Goal: Task Accomplishment & Management: Use online tool/utility

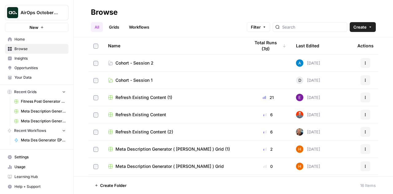
click at [133, 62] on span "Cohort - Session 2" at bounding box center [134, 63] width 38 height 6
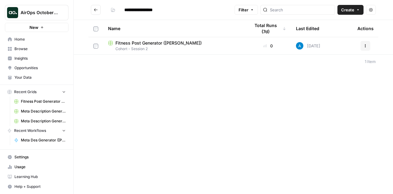
click at [115, 110] on div "**********" at bounding box center [233, 97] width 319 height 194
click at [218, 154] on div "**********" at bounding box center [233, 97] width 319 height 194
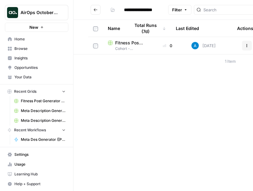
click at [25, 76] on span "Your Data" at bounding box center [39, 78] width 51 height 6
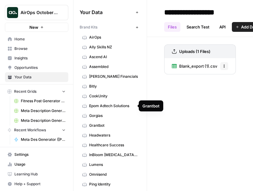
scroll to position [18, 0]
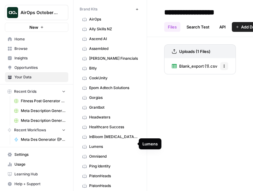
click at [98, 145] on span "Lumens" at bounding box center [113, 147] width 49 height 6
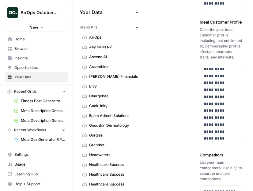
scroll to position [0, 36]
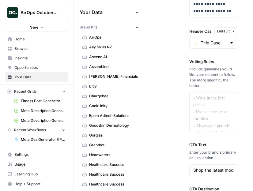
click at [172, 68] on div "**********" at bounding box center [174, 14] width 72 height 437
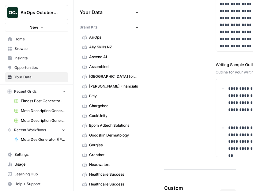
scroll to position [1216, 0]
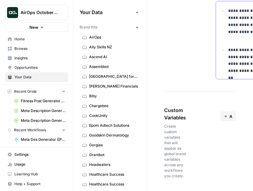
click at [236, 66] on p "**********" at bounding box center [252, 61] width 47 height 28
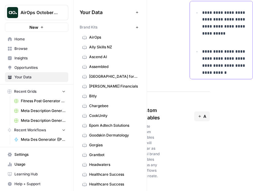
scroll to position [789, 0]
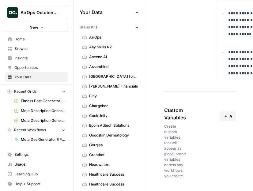
click at [177, 141] on span "Create custom variables that will appear as global brand variables across any w…" at bounding box center [175, 151] width 22 height 55
click at [179, 147] on span "Create custom variables that will appear as global brand variables across any w…" at bounding box center [175, 151] width 22 height 55
click at [225, 116] on button "Add Custom Variable" at bounding box center [229, 117] width 16 height 10
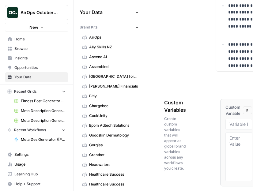
scroll to position [0, 36]
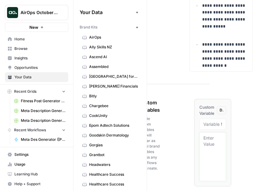
click at [204, 148] on textarea at bounding box center [213, 157] width 19 height 44
click at [179, 132] on div "Custom Variables Create custom variables that will appear as global brand varia…" at bounding box center [174, 150] width 72 height 127
click at [220, 112] on span "Delete" at bounding box center [222, 111] width 4 height 6
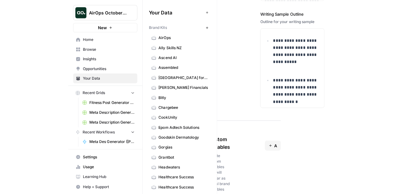
scroll to position [1179, 0]
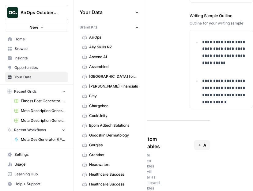
click at [30, 50] on span "Browse" at bounding box center [39, 49] width 51 height 6
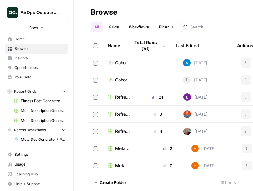
click at [117, 62] on span "Cohort - Session 2" at bounding box center [123, 63] width 16 height 6
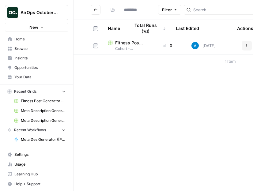
type input "**********"
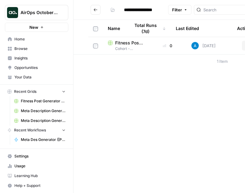
click at [126, 44] on span "Fitness Post Generator (Andrea)" at bounding box center [129, 43] width 29 height 6
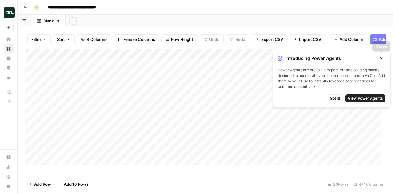
click at [382, 62] on button "Close" at bounding box center [381, 58] width 8 height 8
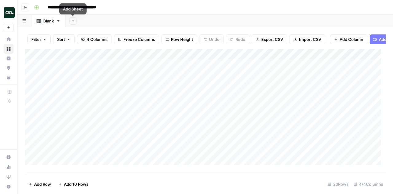
click at [62, 21] on link "Blank" at bounding box center [48, 21] width 34 height 12
click at [58, 22] on icon "button" at bounding box center [58, 21] width 4 height 4
click at [113, 25] on div "Add Sheet" at bounding box center [229, 21] width 327 height 12
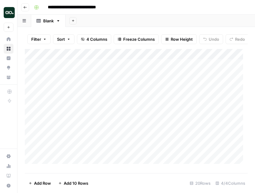
click at [24, 7] on icon "button" at bounding box center [25, 7] width 3 height 2
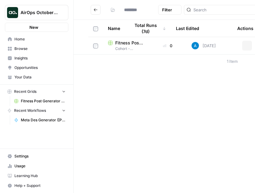
type input "**********"
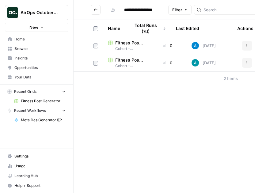
click at [24, 78] on span "Your Data" at bounding box center [39, 78] width 51 height 6
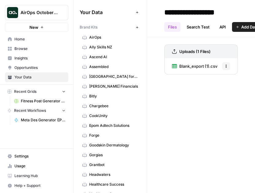
click at [229, 68] on button "Options" at bounding box center [226, 66] width 8 height 8
click at [181, 67] on span "Blank_export (1).csv" at bounding box center [198, 66] width 38 height 6
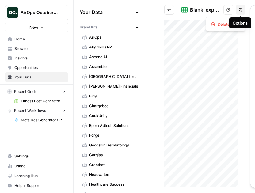
click at [240, 11] on icon "button" at bounding box center [241, 10] width 4 height 4
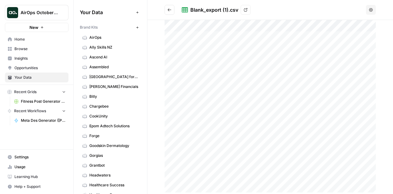
click at [310, 8] on div "Blank_export (1).csv View" at bounding box center [273, 10] width 182 height 10
click at [244, 10] on icon at bounding box center [246, 10] width 4 height 4
click at [292, 11] on div "Blank_export (1).csv View" at bounding box center [273, 10] width 182 height 10
click at [372, 6] on button "Options" at bounding box center [371, 10] width 10 height 10
click at [171, 10] on icon "Go back" at bounding box center [169, 10] width 4 height 4
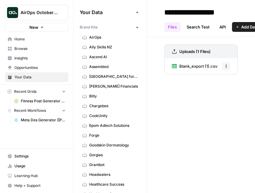
click at [242, 30] on button "Add Data" at bounding box center [247, 27] width 30 height 10
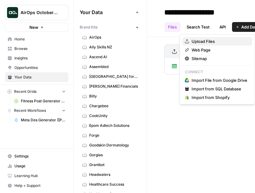
click at [218, 41] on span "Upload Files" at bounding box center [220, 41] width 56 height 6
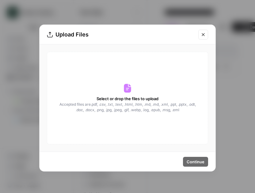
click at [144, 90] on div "Select or drop the files to upload Accepted files are .pdf, .csv, .txt, .text, …" at bounding box center [127, 98] width 161 height 93
click at [141, 96] on span "Select or drop the files to upload" at bounding box center [128, 99] width 62 height 6
click at [204, 27] on div "Upload Files" at bounding box center [128, 35] width 176 height 20
click at [202, 31] on button "Close modal" at bounding box center [203, 35] width 10 height 10
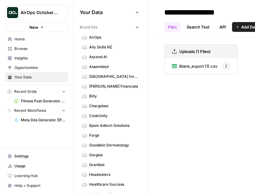
click at [25, 75] on span "Your Data" at bounding box center [39, 78] width 51 height 6
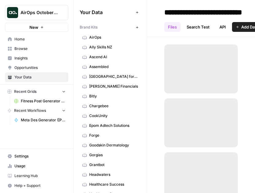
click at [24, 92] on span "Recent Grids" at bounding box center [25, 92] width 22 height 6
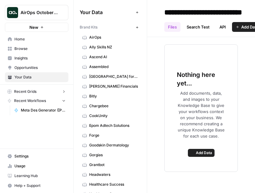
click at [24, 92] on span "Recent Grids" at bounding box center [25, 92] width 22 height 6
click at [77, 13] on button "button" at bounding box center [74, 12] width 6 height 6
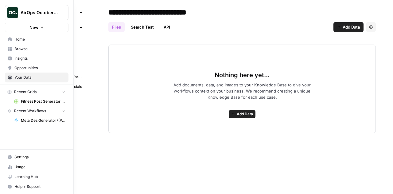
click at [11, 78] on icon at bounding box center [9, 79] width 3 height 2
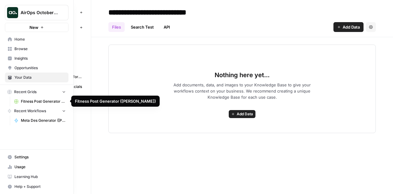
click at [28, 93] on span "Recent Grids" at bounding box center [25, 92] width 22 height 6
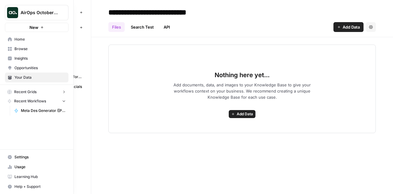
click at [28, 93] on span "Recent Grids" at bounding box center [25, 92] width 22 height 6
click at [26, 94] on span "Recent Grids" at bounding box center [25, 92] width 22 height 6
click at [27, 92] on span "Recent Grids" at bounding box center [25, 92] width 22 height 6
click at [27, 98] on link "Fitness Post Generator (Andrea)" at bounding box center [39, 101] width 57 height 10
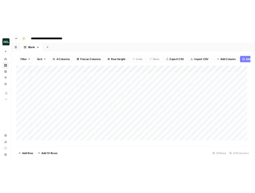
scroll to position [0, 6]
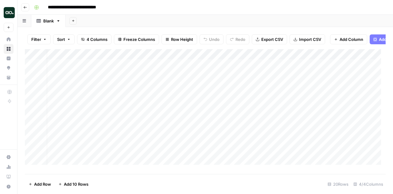
click at [28, 14] on header "**********" at bounding box center [204, 7] width 375 height 15
click at [24, 6] on icon "button" at bounding box center [25, 7] width 3 height 2
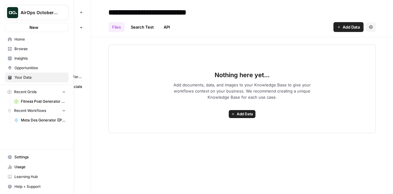
click at [9, 74] on link "Your Data" at bounding box center [36, 77] width 63 height 10
click at [33, 99] on span "Fitness Post Generator (Andrea)" at bounding box center [43, 101] width 45 height 6
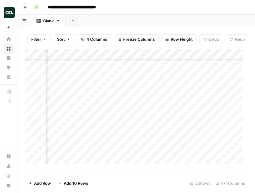
scroll to position [32, 51]
click at [102, 87] on div "Add Column" at bounding box center [136, 109] width 223 height 120
click at [97, 152] on div "Add Column" at bounding box center [136, 109] width 223 height 120
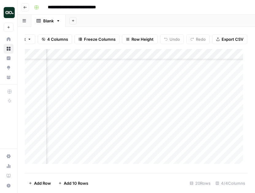
scroll to position [0, 65]
click at [182, 120] on div "Add Column" at bounding box center [136, 109] width 223 height 120
click at [183, 153] on div "Add Column" at bounding box center [136, 109] width 223 height 120
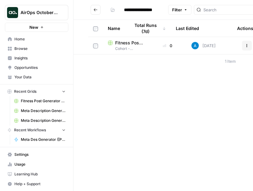
click at [30, 78] on span "Your Data" at bounding box center [39, 78] width 51 height 6
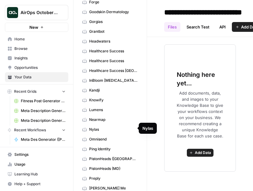
scroll to position [134, 0]
click at [98, 107] on span "Lumens" at bounding box center [113, 110] width 49 height 6
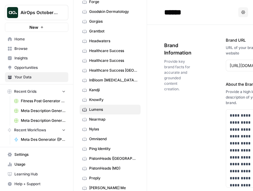
click at [63, 130] on icon "button" at bounding box center [64, 131] width 2 height 2
click at [63, 129] on icon "button" at bounding box center [64, 130] width 4 height 4
click at [34, 75] on span "Your Data" at bounding box center [39, 78] width 51 height 6
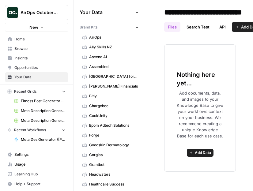
scroll to position [47, 0]
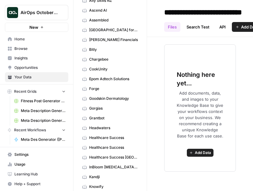
click at [15, 75] on span "Your Data" at bounding box center [39, 78] width 51 height 6
click at [19, 79] on span "Your Data" at bounding box center [39, 78] width 51 height 6
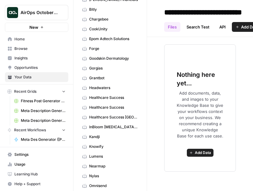
scroll to position [88, 0]
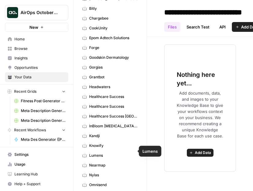
click at [99, 153] on span "Lumens" at bounding box center [113, 156] width 49 height 6
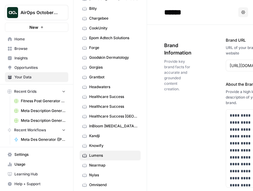
click at [239, 20] on header "****** Options" at bounding box center [200, 12] width 106 height 25
click at [242, 12] on icon "button" at bounding box center [244, 12] width 4 height 4
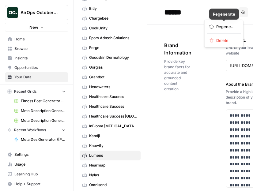
click at [194, 7] on input "******" at bounding box center [211, 12] width 98 height 12
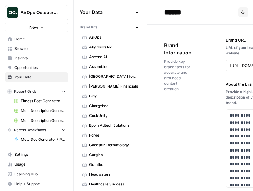
click at [94, 38] on span "AirOps" at bounding box center [113, 38] width 49 height 6
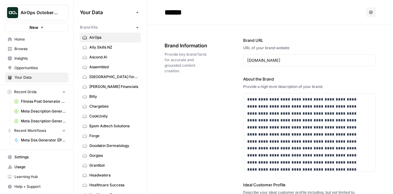
click at [91, 35] on span "AirOps" at bounding box center [113, 38] width 49 height 6
click at [33, 75] on span "Your Data" at bounding box center [39, 78] width 51 height 6
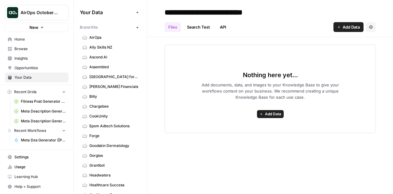
click at [25, 39] on span "Home" at bounding box center [39, 40] width 51 height 6
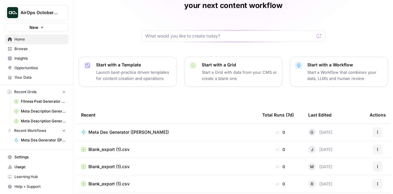
scroll to position [36, 0]
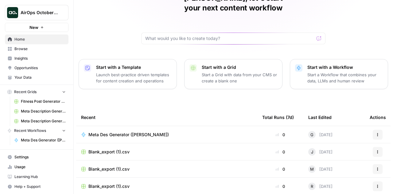
click at [26, 49] on span "Browse" at bounding box center [39, 49] width 51 height 6
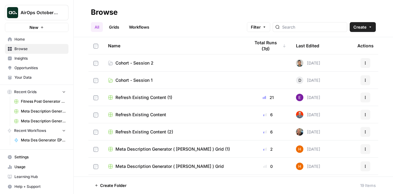
click at [143, 63] on span "Cohort - Session 2" at bounding box center [134, 63] width 38 height 6
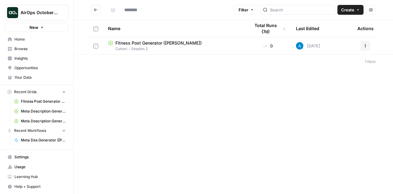
type input "**********"
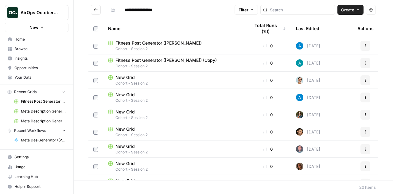
click at [253, 12] on button "Create" at bounding box center [350, 10] width 26 height 10
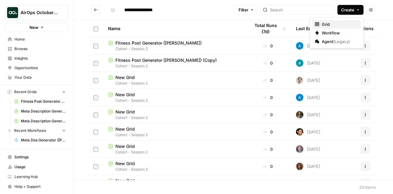
click at [253, 23] on span "Grid" at bounding box center [338, 24] width 34 height 6
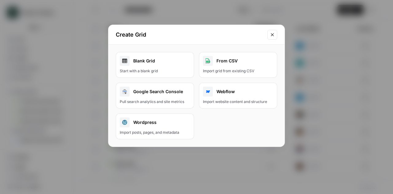
click at [236, 67] on button "From CSV Import grid from existing CSV" at bounding box center [238, 65] width 78 height 26
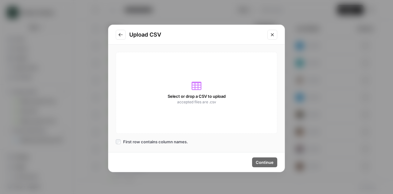
click at [211, 90] on div "Select or drop a CSV to upload accepted files are .csv" at bounding box center [196, 93] width 161 height 82
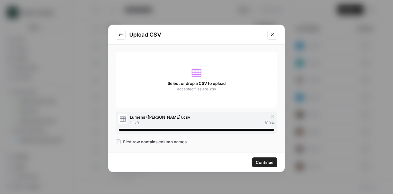
click at [253, 159] on button "Continue" at bounding box center [264, 162] width 25 height 10
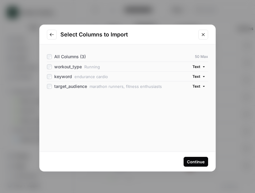
click at [192, 161] on div "Continue" at bounding box center [196, 162] width 18 height 6
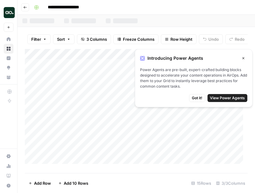
click at [244, 59] on icon "button" at bounding box center [244, 58] width 4 height 4
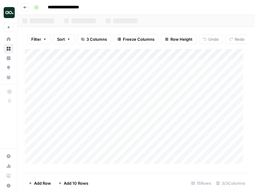
click at [27, 8] on button "Go back" at bounding box center [25, 7] width 8 height 8
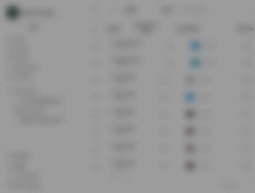
type input "**********"
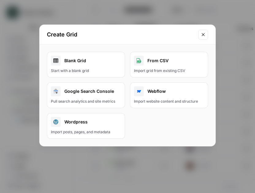
click at [206, 35] on button "Close modal" at bounding box center [203, 35] width 10 height 10
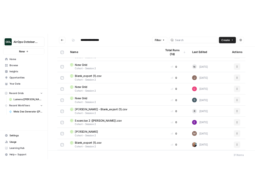
scroll to position [390, 0]
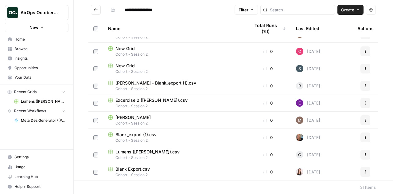
click at [140, 151] on span "Lumens (Gregory).csv" at bounding box center [147, 151] width 64 height 6
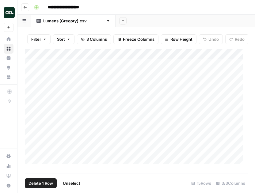
click at [32, 71] on div "Add Column" at bounding box center [136, 109] width 223 height 120
click at [32, 123] on div "Add Column" at bounding box center [136, 109] width 223 height 120
click at [33, 124] on div "Add Column" at bounding box center [136, 109] width 223 height 120
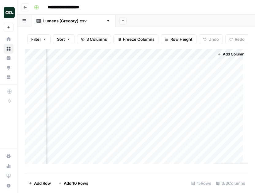
click at [215, 57] on button "Add Column" at bounding box center [231, 54] width 32 height 8
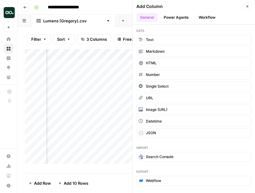
click at [200, 16] on button "Workflow" at bounding box center [207, 17] width 24 height 9
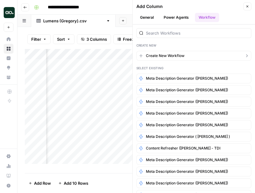
click at [158, 54] on span "Create New Workflow" at bounding box center [165, 56] width 39 height 6
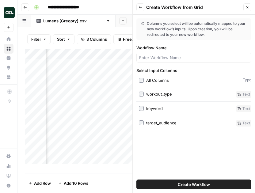
click at [168, 53] on div at bounding box center [193, 58] width 115 height 10
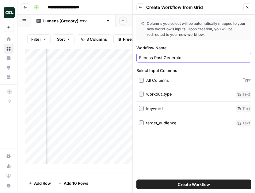
type input "Fitness Post Generator"
click at [156, 184] on button "Create Workflow" at bounding box center [193, 185] width 115 height 10
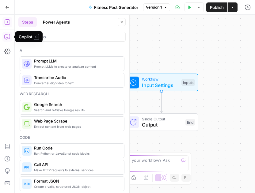
click at [6, 38] on icon "button" at bounding box center [7, 37] width 6 height 6
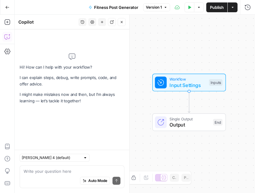
click at [35, 170] on textarea at bounding box center [72, 171] width 97 height 6
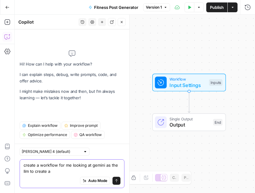
click at [67, 175] on div "Auto Mode Send" at bounding box center [72, 181] width 97 height 13
click at [79, 170] on textarea "create a workflow for me looking at Gemini as the llm to create a" at bounding box center [72, 168] width 97 height 12
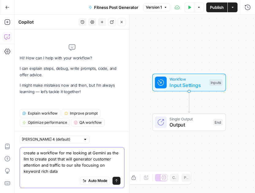
type textarea "create a workflow for me looking at Gemini as the llm to create post that will …"
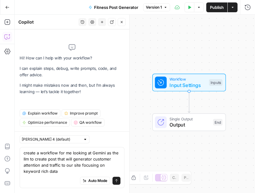
drag, startPoint x: 45, startPoint y: 172, endPoint x: 13, endPoint y: 145, distance: 41.5
click at [13, 145] on body "AirOps October Cohort New Home Browse Insights Opportunities Your Data Recent G…" at bounding box center [127, 96] width 255 height 193
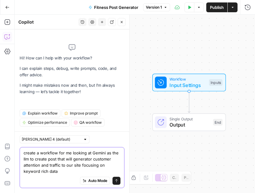
click at [62, 169] on textarea "create a workflow for me looking at Gemini as the llm to create post that will …" at bounding box center [72, 162] width 97 height 25
click at [116, 181] on icon "submit" at bounding box center [117, 181] width 4 height 4
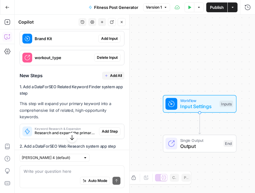
scroll to position [250, 0]
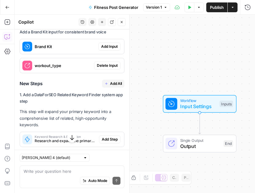
click at [105, 83] on button "Add All" at bounding box center [113, 84] width 22 height 8
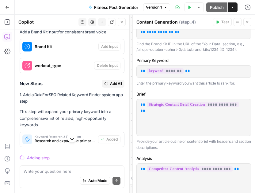
scroll to position [0, 0]
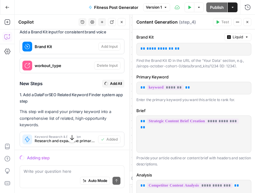
click at [186, 48] on p "**********" at bounding box center [191, 49] width 103 height 6
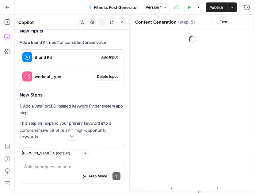
type textarea "Final Content Optimization"
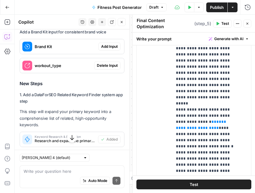
scroll to position [387, 0]
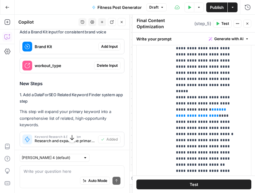
click at [182, 190] on div "Test" at bounding box center [194, 184] width 122 height 17
click at [179, 186] on button "Test" at bounding box center [193, 185] width 115 height 10
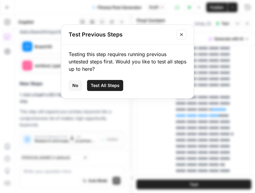
click at [101, 87] on span "Test All Steps" at bounding box center [105, 86] width 29 height 6
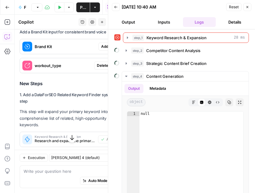
click at [163, 21] on button "Inputs" at bounding box center [164, 22] width 33 height 10
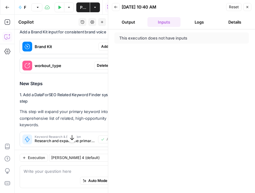
click at [187, 21] on button "Logs" at bounding box center [199, 22] width 33 height 10
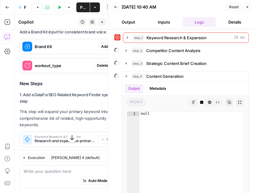
click at [231, 26] on button "Details" at bounding box center [234, 22] width 33 height 10
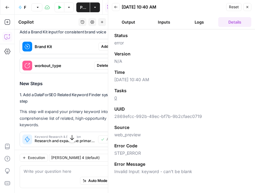
click at [134, 18] on button "Output" at bounding box center [128, 22] width 33 height 10
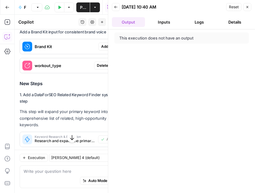
click at [164, 18] on button "Inputs" at bounding box center [164, 22] width 33 height 10
click at [194, 19] on button "Logs" at bounding box center [199, 22] width 33 height 10
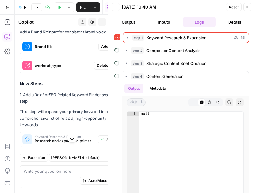
click at [117, 6] on icon "button" at bounding box center [116, 7] width 4 height 4
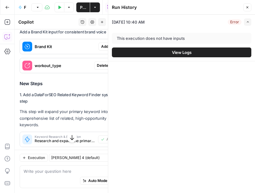
click at [233, 21] on div "Error" at bounding box center [235, 22] width 14 height 6
click at [248, 21] on icon "button" at bounding box center [247, 21] width 3 height 3
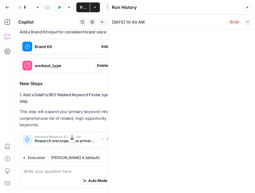
click at [248, 21] on icon "button" at bounding box center [247, 21] width 3 height 3
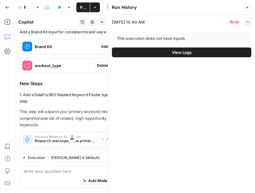
click at [247, 11] on button "Close" at bounding box center [248, 7] width 8 height 8
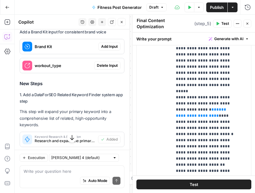
click at [248, 23] on icon "button" at bounding box center [248, 24] width 2 height 2
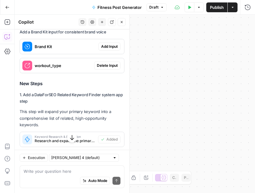
click at [120, 23] on icon "button" at bounding box center [122, 22] width 4 height 4
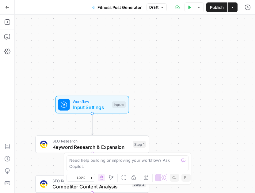
click at [76, 104] on span "Input Settings" at bounding box center [91, 107] width 37 height 7
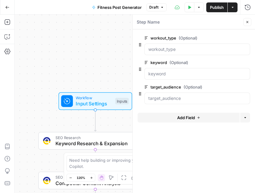
click at [176, 118] on button "Add Field" at bounding box center [189, 118] width 102 height 10
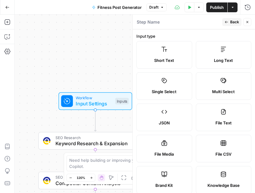
scroll to position [55, 0]
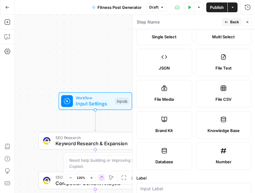
click at [160, 122] on label "Brand Kit" at bounding box center [164, 125] width 56 height 28
type input "Brand Kit"
type input "brand_kit"
click at [141, 123] on label "Brand Kit" at bounding box center [164, 125] width 56 height 28
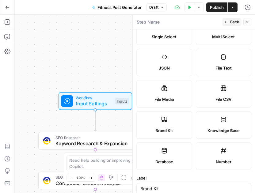
click at [157, 122] on label "Brand Kit" at bounding box center [164, 125] width 56 height 28
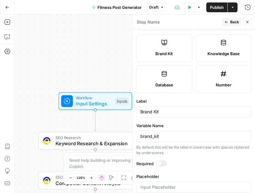
scroll to position [142, 0]
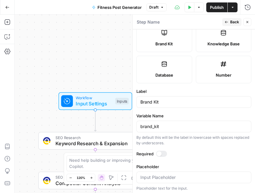
click at [164, 152] on div at bounding box center [161, 154] width 11 height 6
click at [229, 22] on icon "button" at bounding box center [227, 22] width 4 height 4
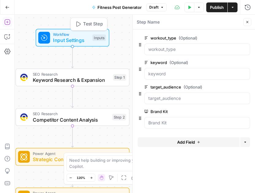
click at [9, 20] on icon "button" at bounding box center [7, 22] width 6 height 6
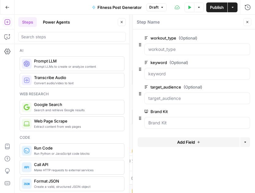
click at [55, 63] on span "Prompt LLM" at bounding box center [76, 61] width 85 height 6
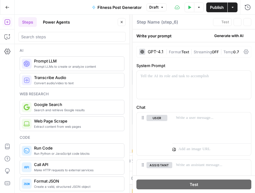
type textarea "Prompt LLM"
click at [243, 24] on div "Test Actions Close" at bounding box center [232, 22] width 38 height 8
click at [246, 24] on button "Close" at bounding box center [248, 22] width 8 height 8
click at [144, 51] on div at bounding box center [142, 52] width 6 height 6
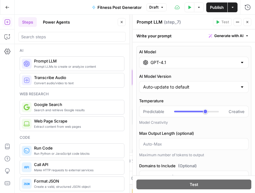
click at [190, 130] on label "Max Output Length (optional)" at bounding box center [194, 133] width 110 height 6
click at [190, 141] on input "Max Output Length (optional)" at bounding box center [194, 144] width 102 height 6
click at [172, 66] on div "GPT-4.1" at bounding box center [194, 63] width 110 height 12
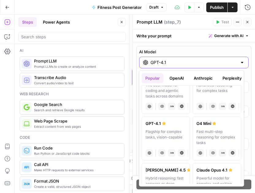
scroll to position [0, 0]
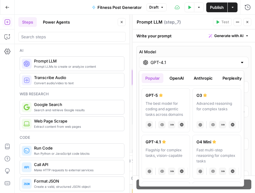
click at [178, 80] on button "OpenAI" at bounding box center [177, 78] width 22 height 10
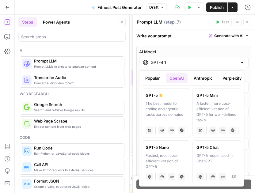
click at [207, 77] on button "Anthropic" at bounding box center [203, 78] width 26 height 10
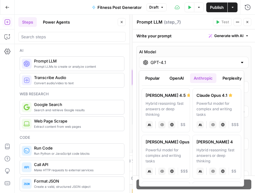
click at [233, 75] on button "Perplexity" at bounding box center [232, 78] width 27 height 10
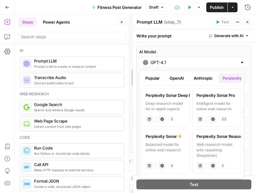
click at [156, 76] on button "Popular" at bounding box center [153, 78] width 22 height 10
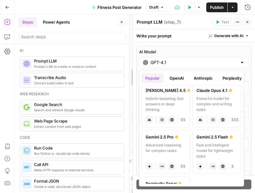
scroll to position [98, 0]
click at [169, 148] on div "Advanced reasoning for complex tasks" at bounding box center [166, 150] width 40 height 17
type input "Gemini 2.5 Pro"
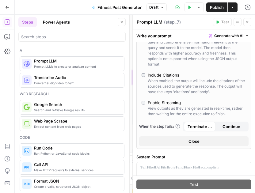
scroll to position [0, 0]
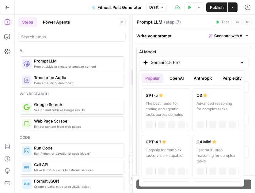
click at [205, 62] on input "Gemini 2.5 Pro" at bounding box center [194, 63] width 87 height 6
click at [250, 22] on button "Close" at bounding box center [248, 22] width 8 height 8
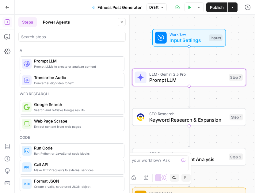
click at [207, 78] on span "Prompt LLM" at bounding box center [187, 79] width 77 height 7
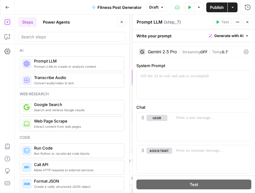
click at [224, 37] on span "Generate with AI" at bounding box center [228, 36] width 29 height 6
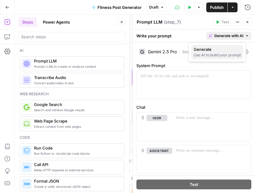
click at [212, 56] on div "Use AI to build your prompt" at bounding box center [217, 55] width 47 height 6
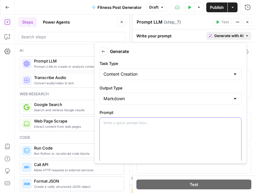
click at [115, 127] on div at bounding box center [171, 140] width 142 height 45
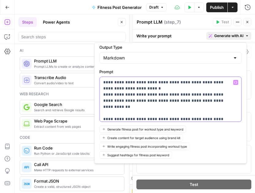
scroll to position [8, 0]
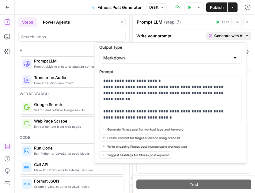
click at [216, 139] on div "Generate fitness post for workout type and keyword Create content for target au…" at bounding box center [170, 142] width 142 height 33
click at [179, 114] on p "**********" at bounding box center [165, 96] width 125 height 49
click at [177, 116] on p "**********" at bounding box center [165, 96] width 125 height 49
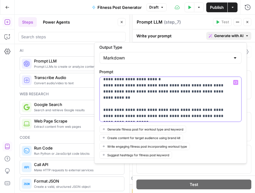
scroll to position [14, 0]
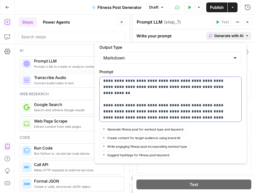
click at [175, 117] on p "**********" at bounding box center [165, 93] width 125 height 55
click at [200, 115] on p "**********" at bounding box center [165, 93] width 125 height 55
click at [218, 114] on p "**********" at bounding box center [165, 93] width 125 height 55
click at [217, 114] on p "**********" at bounding box center [165, 103] width 125 height 74
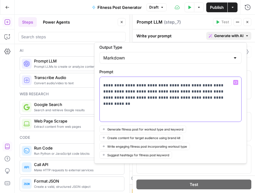
click at [158, 103] on p "**********" at bounding box center [165, 83] width 125 height 74
click at [142, 112] on p "**********" at bounding box center [165, 83] width 125 height 74
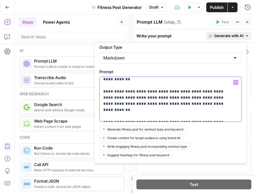
scroll to position [64, 0]
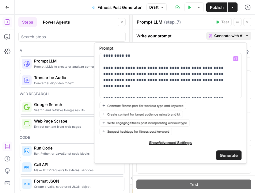
click at [221, 153] on span "Generate" at bounding box center [229, 155] width 18 height 6
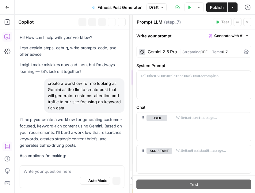
scroll to position [773, 0]
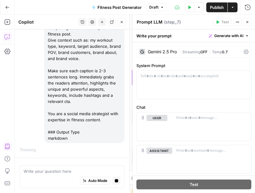
click at [246, 24] on icon "button" at bounding box center [248, 22] width 4 height 4
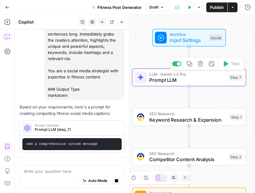
scroll to position [821, 0]
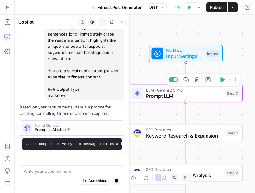
click at [194, 96] on span "Prompt LLM" at bounding box center [184, 95] width 77 height 7
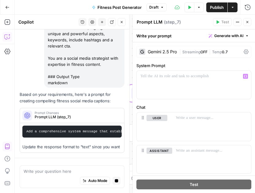
scroll to position [15, 0]
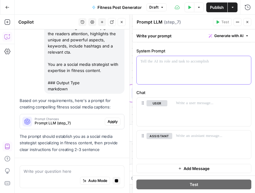
drag, startPoint x: 194, startPoint y: 96, endPoint x: 228, endPoint y: 83, distance: 36.8
click at [228, 83] on div at bounding box center [194, 70] width 114 height 28
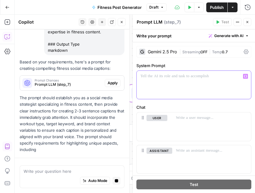
scroll to position [867, 0]
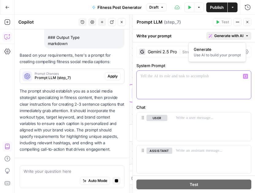
click at [217, 39] on button "Generate with AI" at bounding box center [228, 36] width 45 height 8
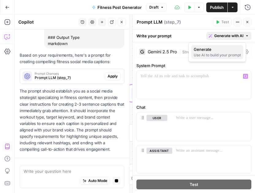
click at [209, 48] on span "Generate" at bounding box center [216, 49] width 45 height 6
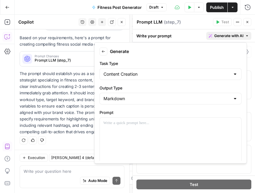
scroll to position [42, 0]
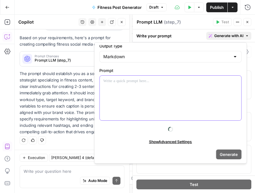
click at [147, 102] on div at bounding box center [171, 98] width 142 height 45
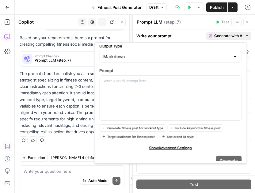
click at [224, 137] on div "Generate fitness post for workout type Include keyword in fitness post Target a…" at bounding box center [170, 133] width 142 height 16
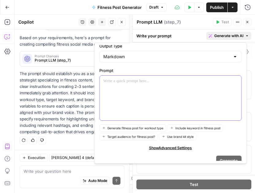
click at [136, 88] on div at bounding box center [171, 98] width 142 height 45
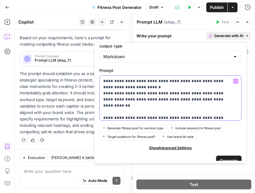
scroll to position [48, 0]
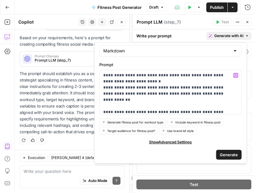
click at [220, 150] on button "Generate" at bounding box center [228, 155] width 25 height 10
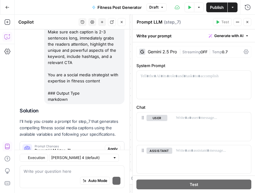
scroll to position [1125, 0]
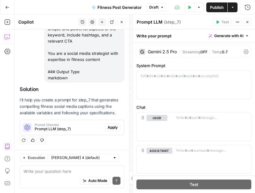
click at [67, 109] on p "I'll help you create a prompt for step_7 that generates compelling fitness soci…" at bounding box center [72, 106] width 105 height 19
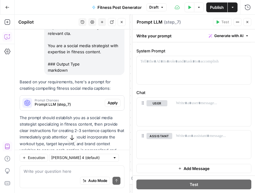
scroll to position [844, 0]
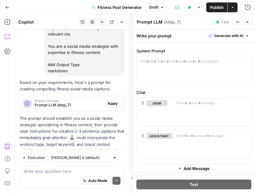
click at [77, 102] on span "Prompt Changes" at bounding box center [69, 100] width 68 height 3
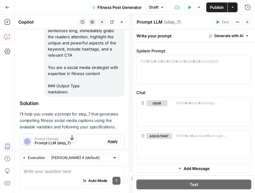
scroll to position [1172, 0]
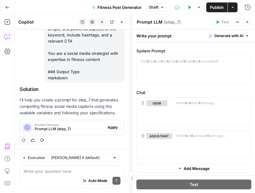
click at [80, 115] on p "I'll help you create a prompt for step_7 that generates compelling fitness soci…" at bounding box center [72, 106] width 105 height 19
click at [75, 122] on div "Prompt Changes Prompt LLM (step_7)" at bounding box center [62, 127] width 85 height 15
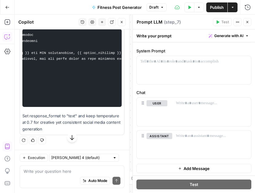
scroll to position [0, 290]
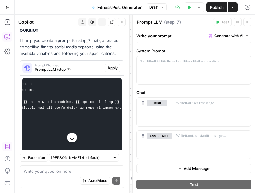
click at [108, 71] on span "Apply" at bounding box center [113, 68] width 10 height 6
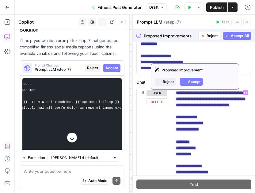
scroll to position [37, 0]
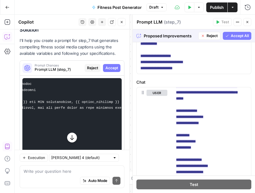
click at [231, 38] on span "Accept All" at bounding box center [240, 36] width 18 height 6
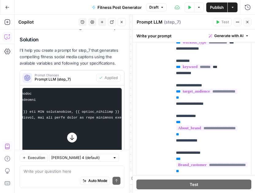
scroll to position [155, 0]
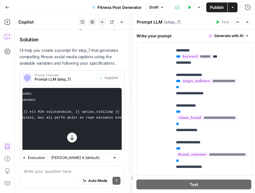
click at [248, 23] on icon "button" at bounding box center [248, 22] width 4 height 4
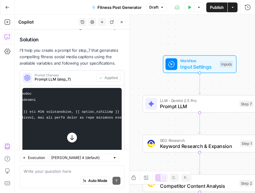
click at [123, 21] on icon "button" at bounding box center [122, 22] width 2 height 2
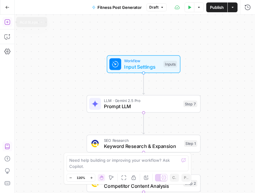
click at [7, 24] on icon "button" at bounding box center [7, 22] width 6 height 6
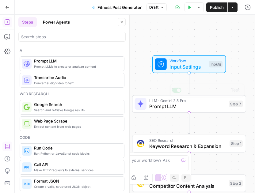
click at [221, 107] on span "Prompt LLM" at bounding box center [187, 106] width 77 height 7
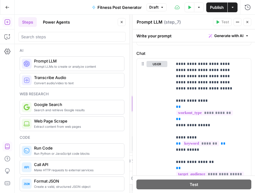
scroll to position [0, 0]
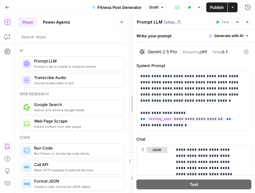
click at [247, 22] on icon "button" at bounding box center [248, 22] width 4 height 4
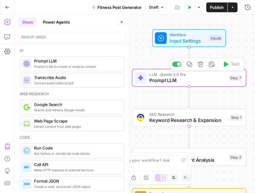
drag, startPoint x: 196, startPoint y: 124, endPoint x: 191, endPoint y: 76, distance: 47.8
drag, startPoint x: 191, startPoint y: 76, endPoint x: 210, endPoint y: 91, distance: 23.8
click at [210, 91] on div "Workflow Input Settings Inputs LLM · Gemini 2.5 Pro Prompt LLM Step 7 Copy step…" at bounding box center [135, 104] width 240 height 179
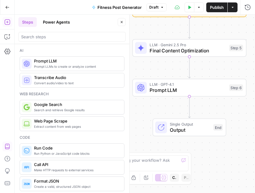
click at [175, 89] on span "Prompt LLM" at bounding box center [188, 90] width 77 height 7
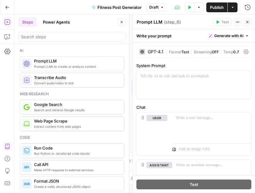
click at [244, 21] on button "Close" at bounding box center [248, 22] width 8 height 8
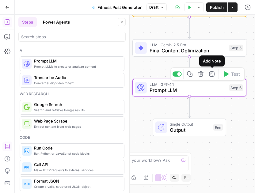
click at [201, 75] on icon "button" at bounding box center [200, 73] width 5 height 5
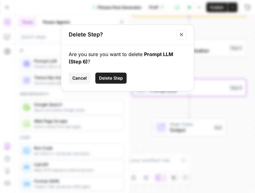
click at [117, 83] on button "Delete Step" at bounding box center [110, 78] width 31 height 11
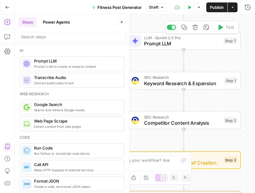
click at [230, 43] on div "Step 7" at bounding box center [231, 41] width 14 height 7
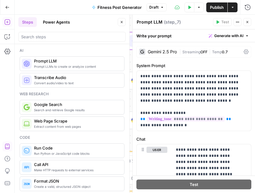
click at [164, 19] on span "( step_7 )" at bounding box center [172, 22] width 17 height 6
click at [167, 19] on span "( step_7 )" at bounding box center [172, 22] width 17 height 6
click at [177, 21] on span "( step_7 )" at bounding box center [172, 22] width 17 height 6
click at [185, 11] on div "Test Data Options" at bounding box center [194, 7] width 19 height 10
click at [240, 23] on icon "button" at bounding box center [238, 22] width 4 height 4
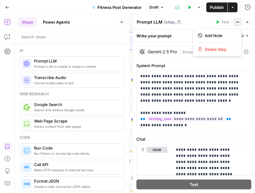
click at [176, 22] on span "( step_7 )" at bounding box center [172, 22] width 17 height 6
click at [246, 25] on button "Close" at bounding box center [248, 22] width 8 height 8
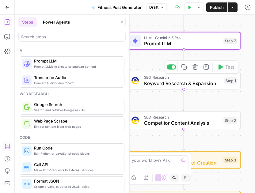
click at [178, 47] on span "Prompt LLM" at bounding box center [182, 43] width 77 height 7
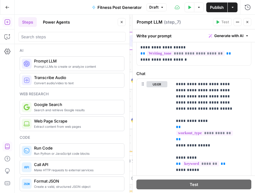
scroll to position [14, 0]
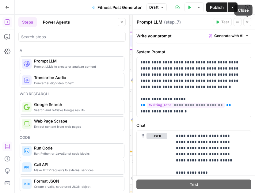
click at [248, 19] on button "Close" at bounding box center [248, 22] width 8 height 8
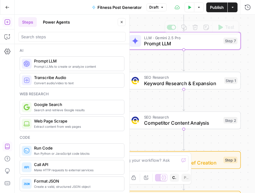
click at [225, 42] on div "Step 7" at bounding box center [231, 41] width 14 height 7
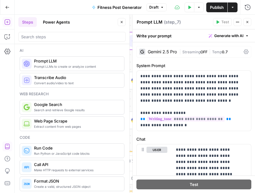
click at [243, 48] on div "Gemini 2.5 Pro | Streaming OFF | Temp 0.7" at bounding box center [193, 52] width 115 height 12
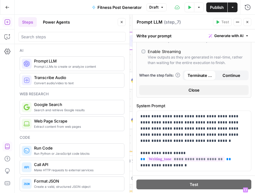
scroll to position [0, 0]
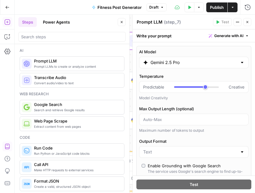
click at [238, 25] on button "Actions" at bounding box center [238, 22] width 8 height 8
click at [245, 24] on button "Close" at bounding box center [248, 22] width 8 height 8
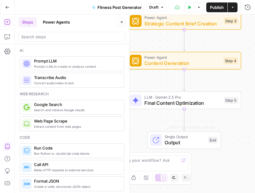
click at [172, 113] on div "Workflow Input Settings Inputs LLM · Gemini 2.5 Pro Prompt LLM Step 7 SEO Resea…" at bounding box center [135, 104] width 240 height 179
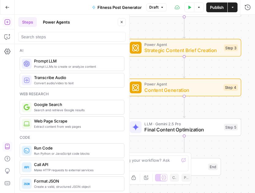
click at [218, 4] on span "Publish" at bounding box center [217, 7] width 14 height 6
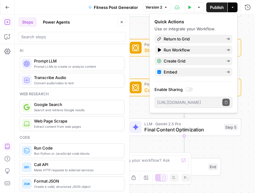
click at [139, 106] on div "Workflow Input Settings Inputs LLM · Gemini 2.5 Pro Prompt LLM Step 7 SEO Resea…" at bounding box center [135, 104] width 240 height 179
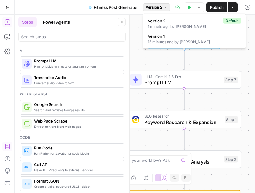
click at [167, 11] on button "Version 2" at bounding box center [157, 7] width 28 height 8
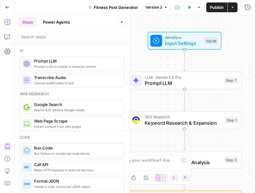
drag, startPoint x: 161, startPoint y: 98, endPoint x: 168, endPoint y: 100, distance: 7.8
click at [168, 100] on div "Workflow Input Settings Inputs LLM · Gemini 2.5 Pro Prompt LLM Step 7 SEO Resea…" at bounding box center [135, 104] width 240 height 179
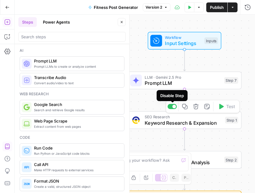
click at [173, 107] on div at bounding box center [174, 107] width 4 height 4
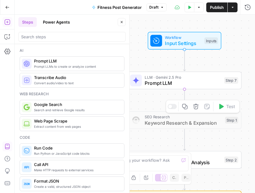
click at [172, 111] on div "Copy step Delete step Add Note Test" at bounding box center [203, 106] width 74 height 13
click at [172, 106] on div at bounding box center [170, 107] width 4 height 4
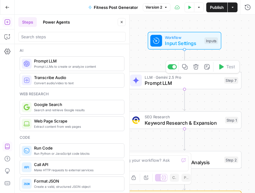
click at [191, 79] on span "LLM · Gemini 2.5 Pro" at bounding box center [183, 77] width 77 height 6
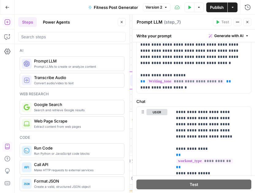
scroll to position [37, 0]
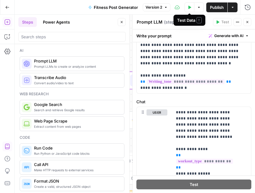
click at [190, 8] on icon "button" at bounding box center [190, 7] width 3 height 3
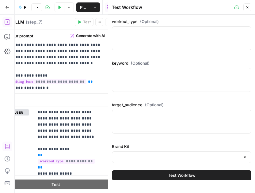
click at [150, 59] on div "workout_type (Optional) keyword (Optional) target_audience (Optional) Brand Kit" at bounding box center [182, 90] width 140 height 145
click at [149, 38] on div at bounding box center [182, 38] width 140 height 24
click at [148, 35] on div at bounding box center [182, 38] width 140 height 24
paste textarea "Running HIIT Yoga Pilates Strength Training CrossFit Cycling Swimming Boxing Da…"
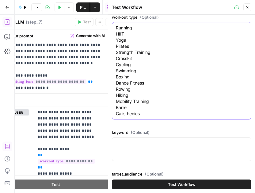
scroll to position [0, 0]
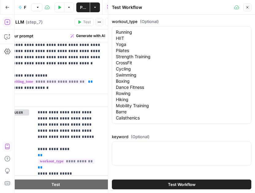
drag, startPoint x: 148, startPoint y: 115, endPoint x: 99, endPoint y: 23, distance: 104.3
click at [99, 23] on body "AirOps October Cohort New Home Browse Insights Opportunities Your Data Recent G…" at bounding box center [127, 96] width 255 height 193
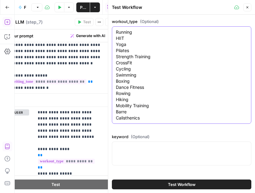
click at [186, 119] on textarea "Running HIIT Yoga Pilates Strength Training CrossFit Cycling Swimming Boxing Da…" at bounding box center [182, 75] width 132 height 92
paste textarea "endurance cardio high intensity interval training flexibility mindfulness core …"
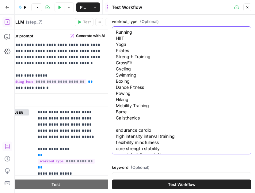
drag, startPoint x: 147, startPoint y: 55, endPoint x: 112, endPoint y: 29, distance: 43.2
click at [112, 29] on div "Running HIIT Yoga Pilates Strength Training CrossFit Cycling Swimming Boxing Da…" at bounding box center [182, 90] width 140 height 128
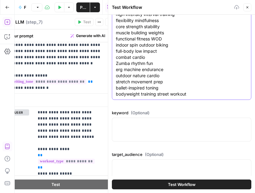
type textarea "endurance cardio high intensity interval training flexibility mindfulness core …"
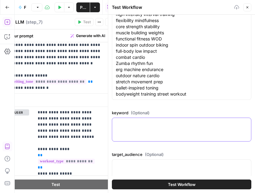
click at [145, 126] on textarea "keyword (Optional)" at bounding box center [182, 124] width 132 height 6
paste textarea "Running HIIT Yoga Pilates Strength Training CrossFit Cycling Swimming Boxing Da…"
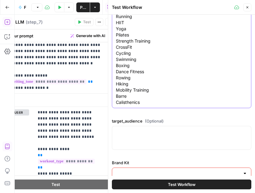
scroll to position [145, 0]
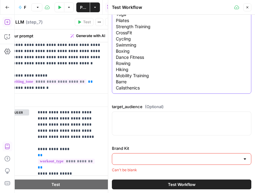
type textarea "Running HIIT Yoga Pilates Strength Training CrossFit Cycling Swimming Boxing Da…"
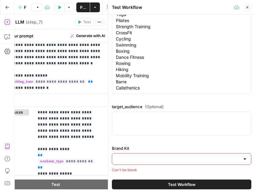
click at [124, 155] on div at bounding box center [182, 159] width 140 height 12
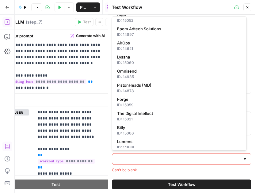
scroll to position [139, 0]
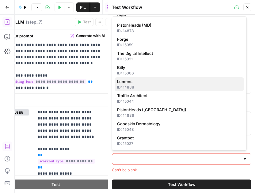
click at [130, 84] on span "Lumens" at bounding box center [178, 82] width 122 height 6
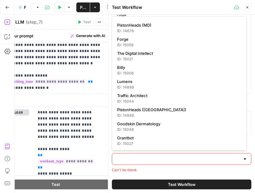
type input "Lumens"
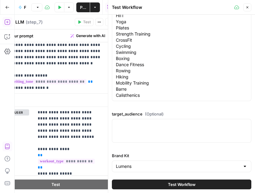
scroll to position [137, 0]
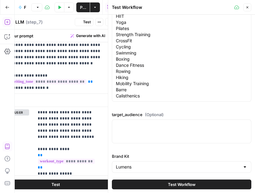
click at [147, 148] on div "workout_type (Optional) endurance cardio high intensity interval training flexi…" at bounding box center [182, 27] width 140 height 292
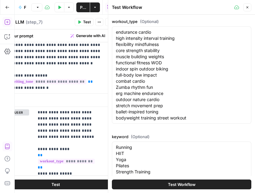
click at [249, 8] on icon "button" at bounding box center [248, 8] width 4 height 4
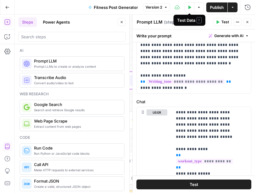
click at [187, 8] on button "Test Data" at bounding box center [190, 7] width 10 height 10
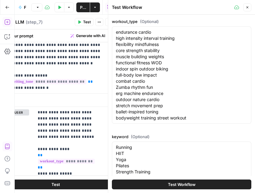
click at [244, 7] on div "Close" at bounding box center [242, 7] width 17 height 8
click at [245, 7] on button "Close" at bounding box center [248, 7] width 8 height 8
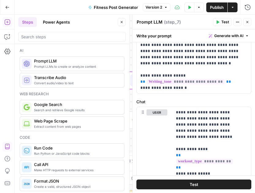
click at [250, 22] on button "Close" at bounding box center [248, 22] width 8 height 8
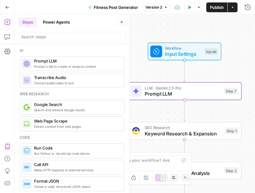
click at [189, 92] on span "Prompt LLM" at bounding box center [183, 93] width 77 height 7
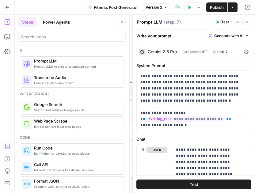
click at [250, 20] on button "Close" at bounding box center [248, 22] width 8 height 8
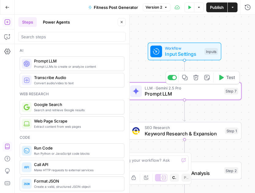
click at [225, 77] on button "Test" at bounding box center [226, 78] width 23 height 10
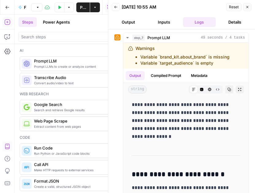
click at [249, 111] on div "**********" at bounding box center [181, 111] width 147 height 164
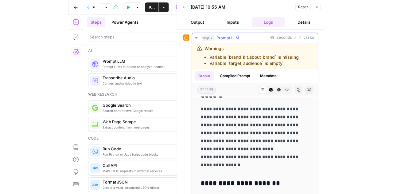
scroll to position [803, 0]
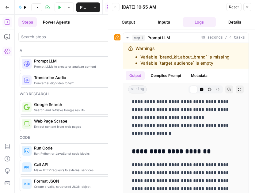
click at [230, 22] on button "Details" at bounding box center [234, 22] width 33 height 10
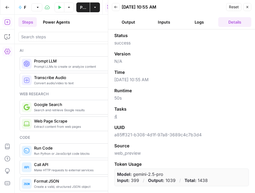
click at [230, 22] on button "Details" at bounding box center [234, 22] width 33 height 10
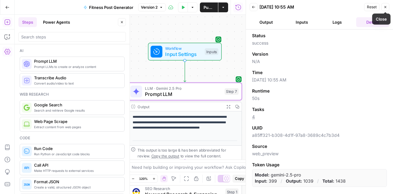
click at [255, 9] on button "Close" at bounding box center [385, 7] width 8 height 8
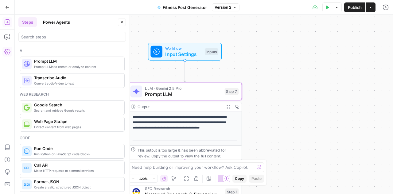
click at [255, 6] on span "Publish" at bounding box center [355, 7] width 14 height 6
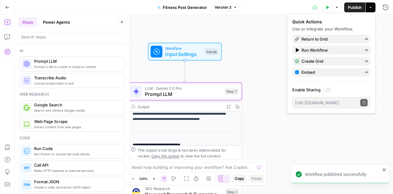
scroll to position [7, 0]
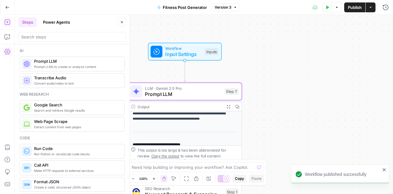
click at [255, 10] on button "Actions" at bounding box center [370, 7] width 10 height 10
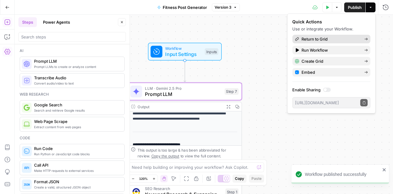
click at [255, 36] on span "Return to Grid" at bounding box center [330, 39] width 58 height 6
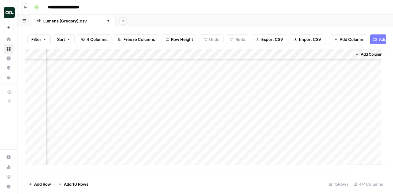
scroll to position [0, 38]
click at [255, 69] on div "Add Column" at bounding box center [205, 109] width 360 height 120
click at [255, 59] on div "Add Column" at bounding box center [205, 109] width 360 height 120
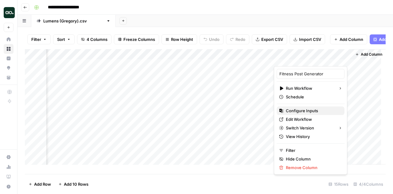
click at [255, 110] on span "Configure Inputs" at bounding box center [313, 110] width 54 height 6
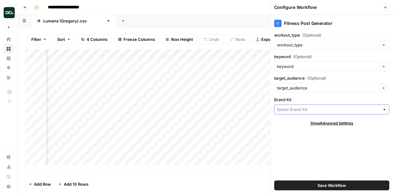
click at [255, 111] on input "Brand Kit" at bounding box center [328, 109] width 103 height 6
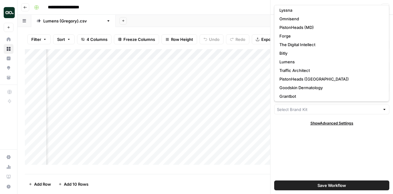
scroll to position [90, 0]
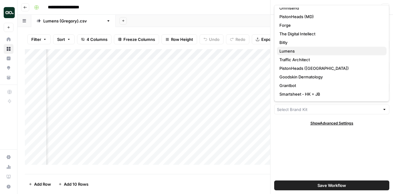
click at [255, 52] on span "Lumens" at bounding box center [330, 51] width 102 height 6
type input "Lumens"
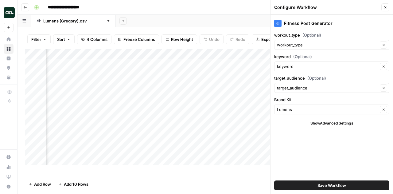
click at [255, 186] on span "Save Workflow" at bounding box center [331, 185] width 29 height 6
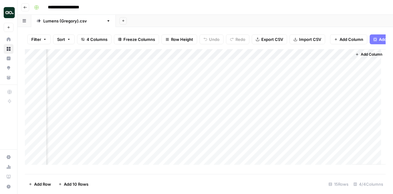
click at [255, 20] on div "Add Sheet" at bounding box center [254, 21] width 277 height 12
click at [255, 69] on div "Add Column" at bounding box center [205, 109] width 360 height 120
click at [255, 29] on div "Filter Sort 4 Columns Freeze Columns Row Height Undo Redo Export CSV Import CSV…" at bounding box center [204, 110] width 375 height 167
click at [255, 10] on div "**********" at bounding box center [209, 7] width 355 height 10
click at [255, 67] on div "Add Column" at bounding box center [205, 109] width 360 height 120
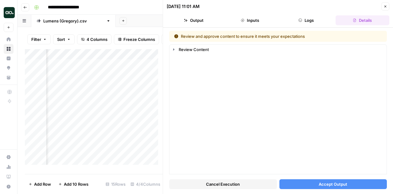
click at [113, 89] on body "**********" at bounding box center [196, 97] width 393 height 194
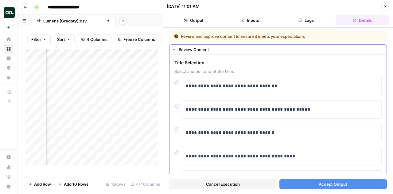
click at [255, 48] on div "Review Content" at bounding box center [281, 49] width 204 height 6
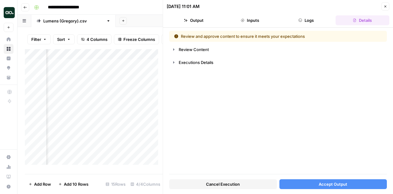
click at [255, 185] on button "Accept Output" at bounding box center [333, 184] width 108 height 10
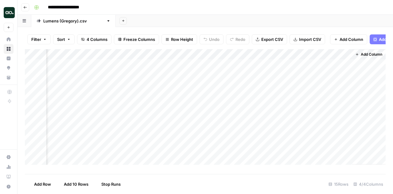
scroll to position [0, 30]
click at [214, 4] on div "**********" at bounding box center [209, 7] width 355 height 10
